Goal: Obtain resource: Download file/media

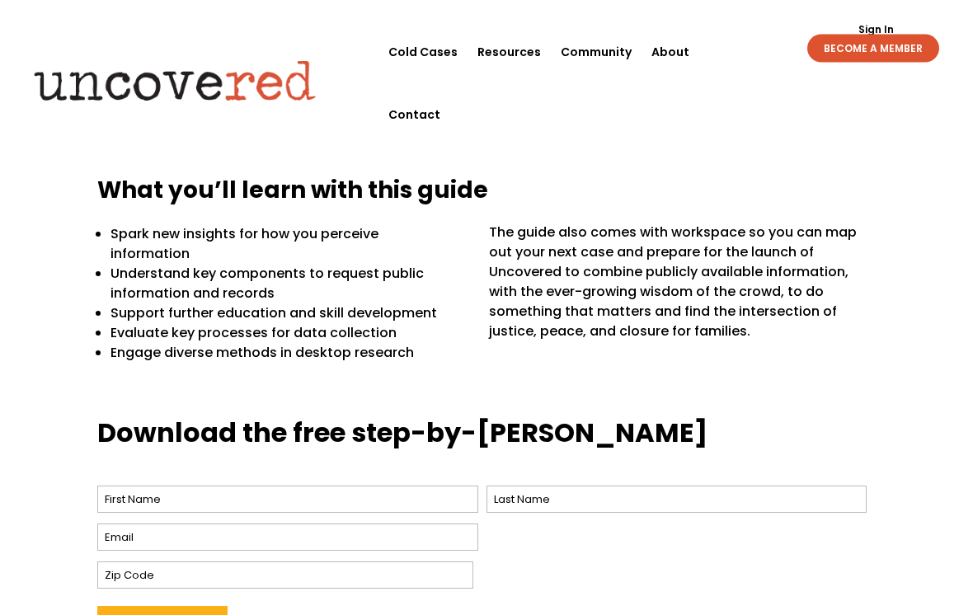
scroll to position [431, 0]
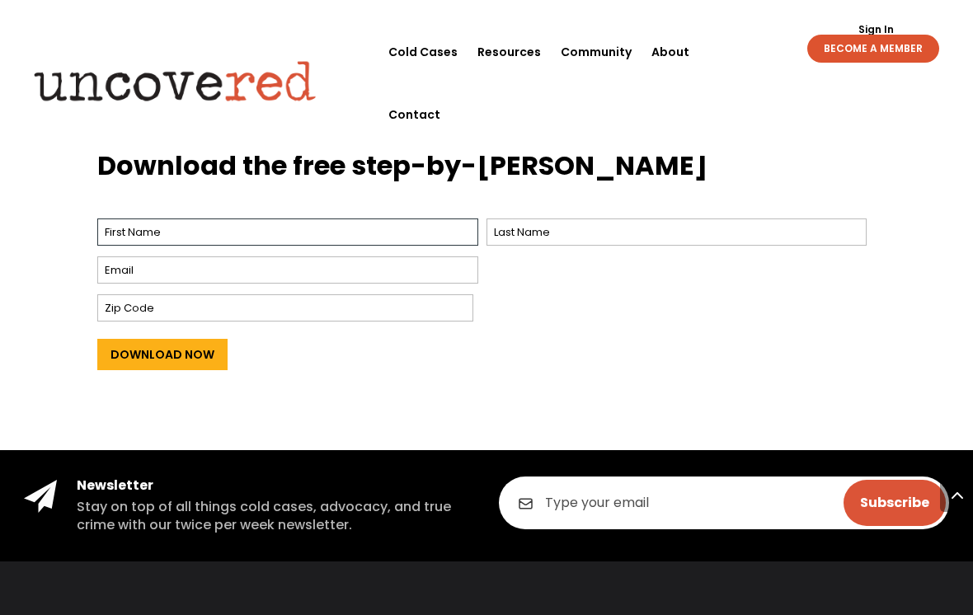
click at [115, 219] on input "First" at bounding box center [287, 232] width 381 height 27
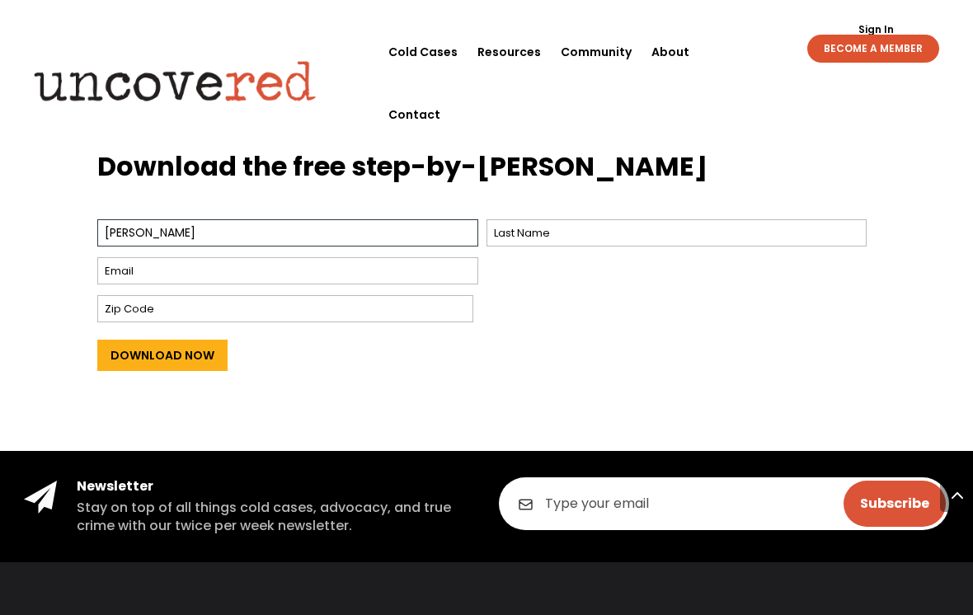
type input "Krystal"
click at [601, 219] on input "Last" at bounding box center [677, 232] width 381 height 27
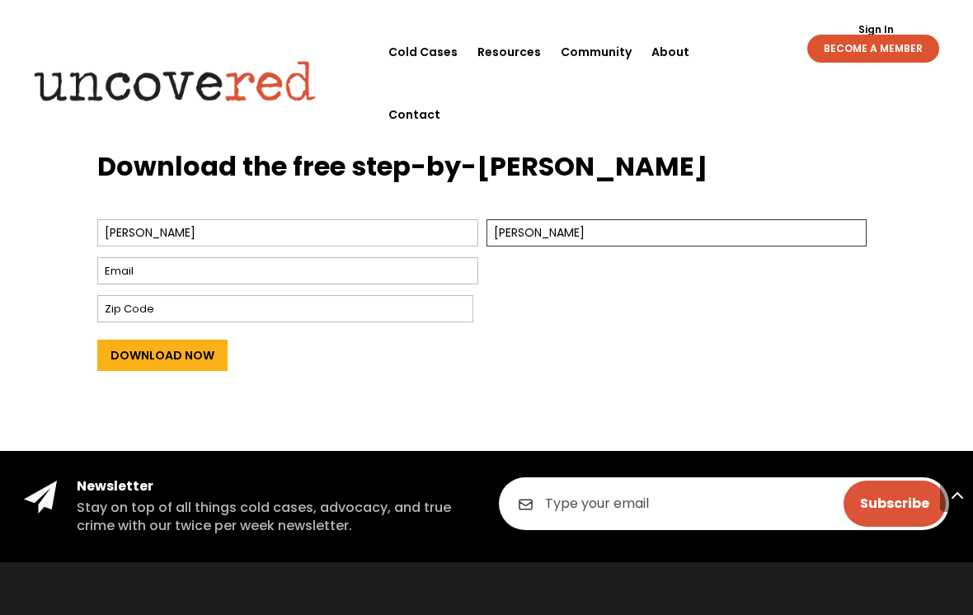
type input "Woods"
click at [393, 257] on input "Email *" at bounding box center [287, 270] width 381 height 27
type input "w"
type input "sanbrina556@gmail.com"
click at [219, 295] on input "Zip Code" at bounding box center [285, 308] width 376 height 27
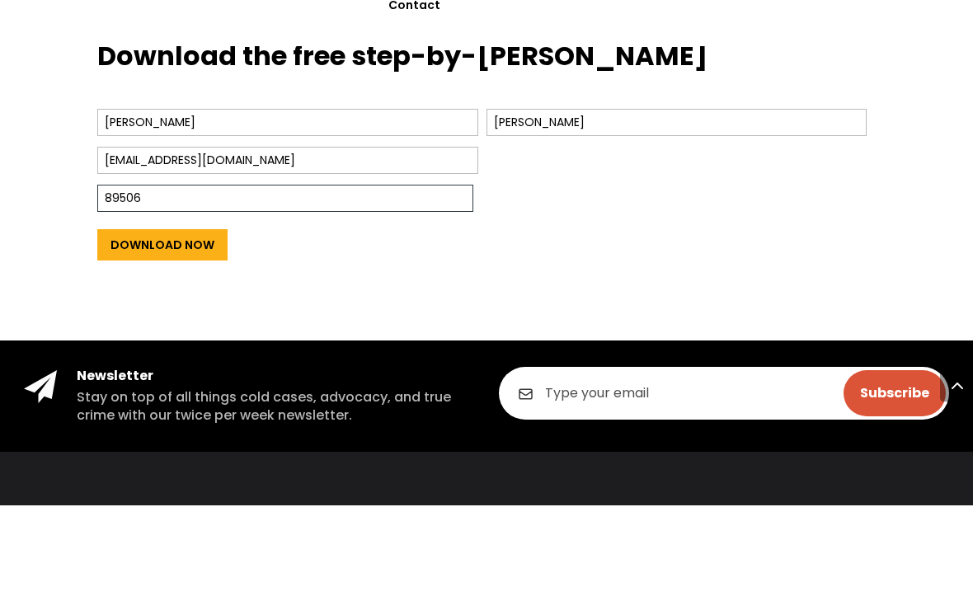
type input "89506"
click at [166, 340] on input "Download Now" at bounding box center [162, 355] width 130 height 31
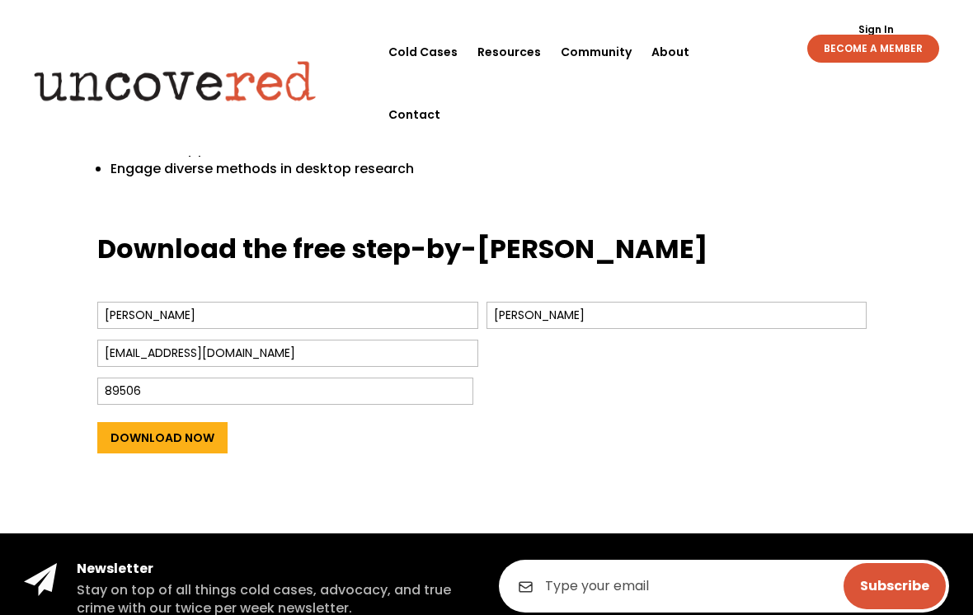
scroll to position [618, 0]
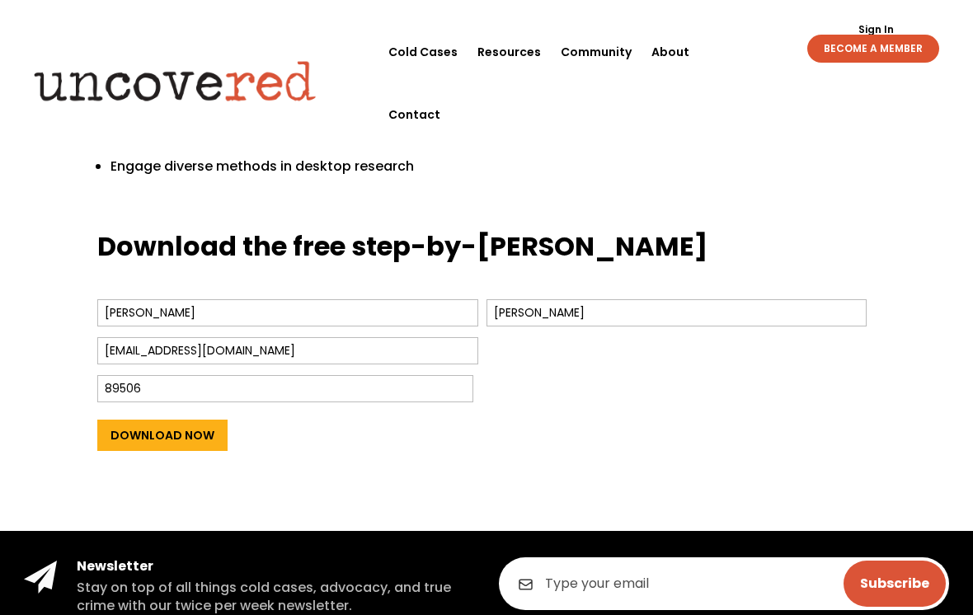
click at [186, 420] on input "Download Now" at bounding box center [162, 435] width 130 height 31
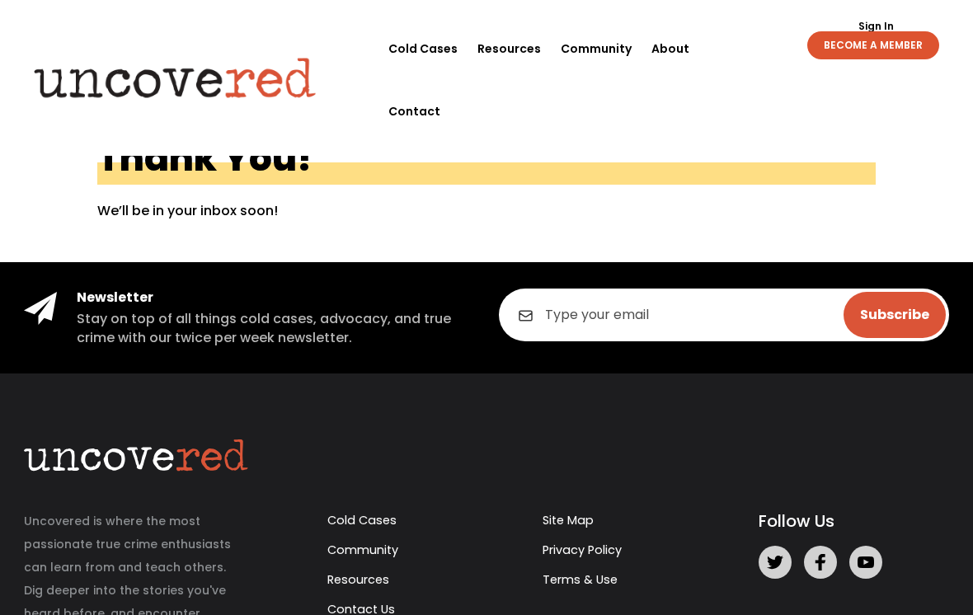
click at [440, 47] on link "Cold Cases" at bounding box center [422, 48] width 69 height 63
